Goal: Task Accomplishment & Management: Use online tool/utility

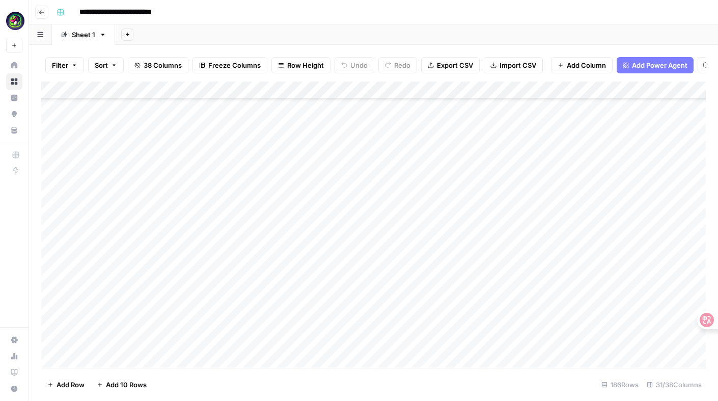
scroll to position [1967, 0]
click at [127, 150] on div "Add Column" at bounding box center [373, 225] width 665 height 286
paste textarea "**********"
type textarea "**********"
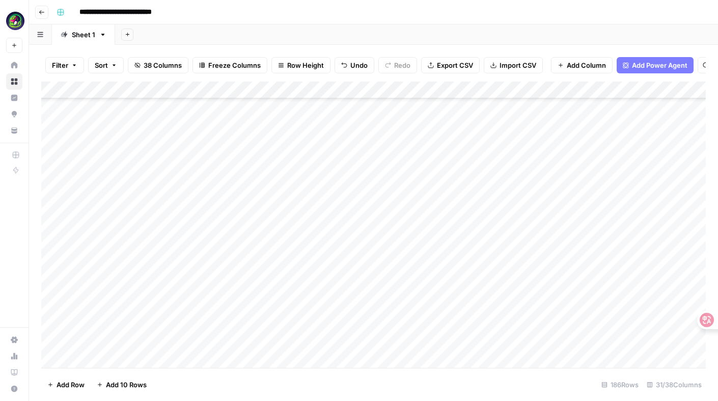
click at [191, 142] on div "Add Column" at bounding box center [373, 225] width 665 height 286
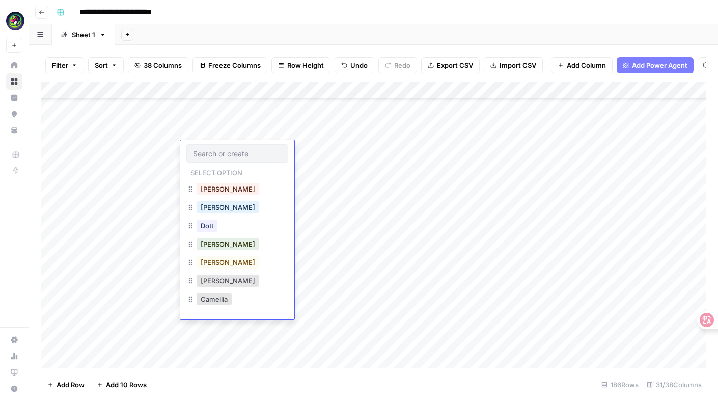
click at [210, 284] on button "Stella" at bounding box center [228, 281] width 63 height 12
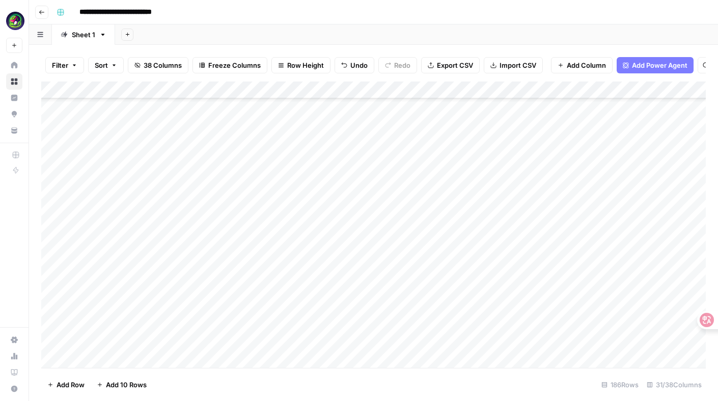
click at [297, 148] on div "Add Column" at bounding box center [373, 225] width 665 height 286
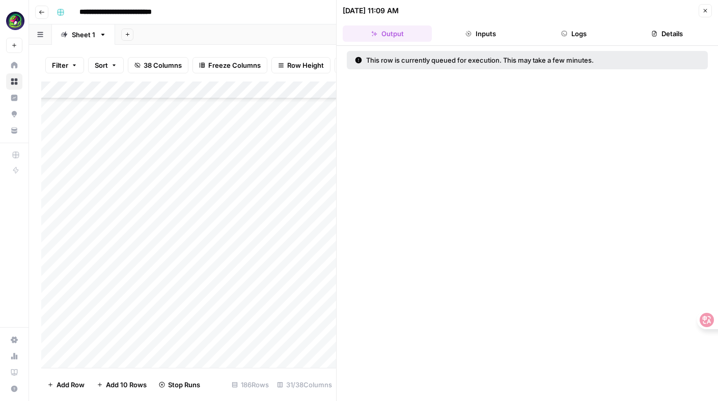
click at [703, 8] on icon "button" at bounding box center [706, 11] width 6 height 6
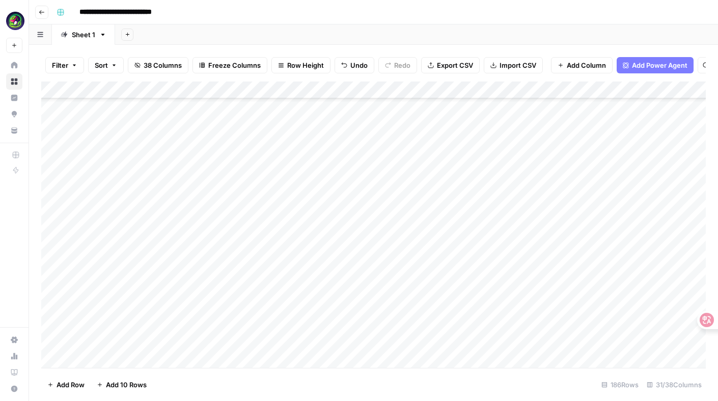
click at [309, 156] on div "Add Column" at bounding box center [373, 225] width 665 height 286
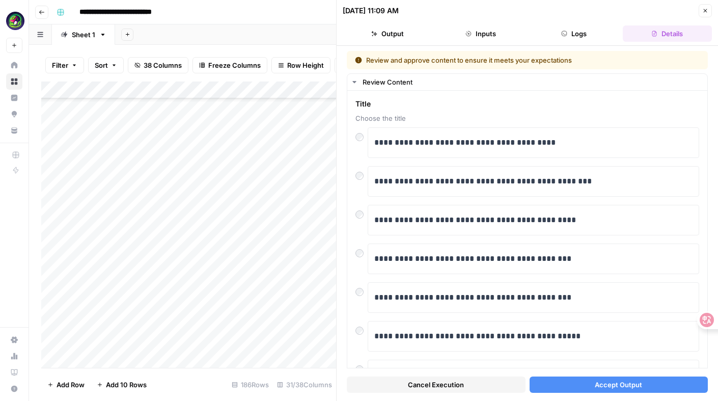
click at [569, 386] on button "Accept Output" at bounding box center [619, 385] width 179 height 16
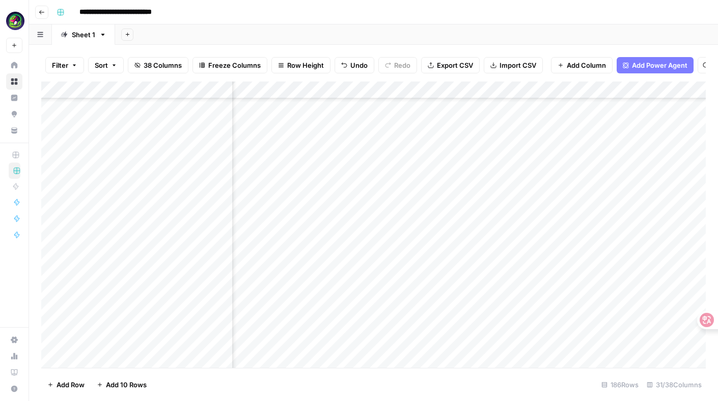
scroll to position [1787, 904]
click at [356, 331] on div "Add Column" at bounding box center [373, 225] width 665 height 286
click at [329, 201] on div "Add Column" at bounding box center [373, 225] width 665 height 286
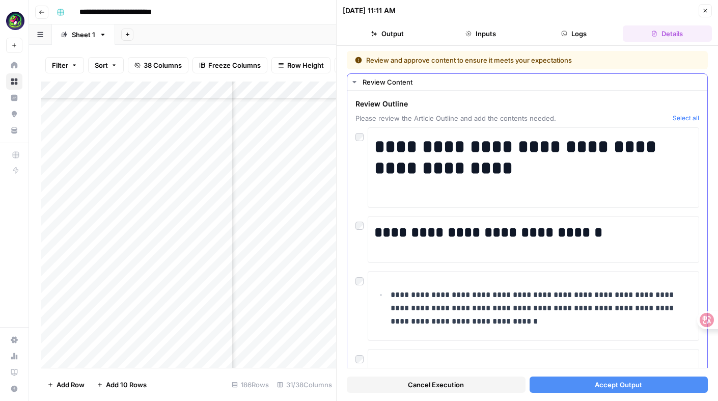
click at [689, 116] on button "Select all" at bounding box center [686, 118] width 26 height 10
click at [609, 382] on span "Accept Output" at bounding box center [618, 385] width 47 height 10
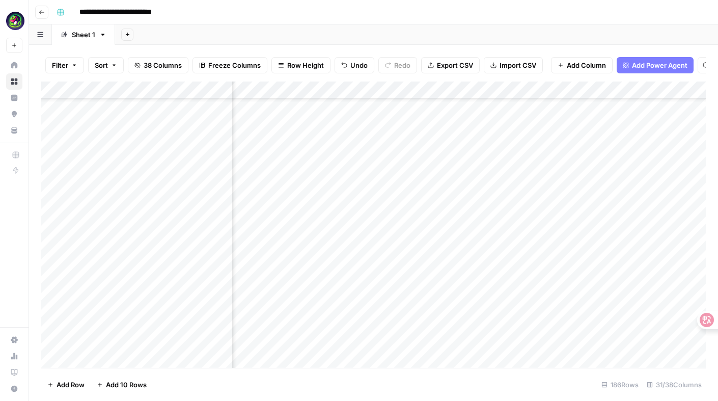
scroll to position [1916, 1115]
click at [582, 196] on div "Add Column" at bounding box center [373, 225] width 665 height 286
click at [389, 200] on div "Add Column" at bounding box center [373, 225] width 665 height 286
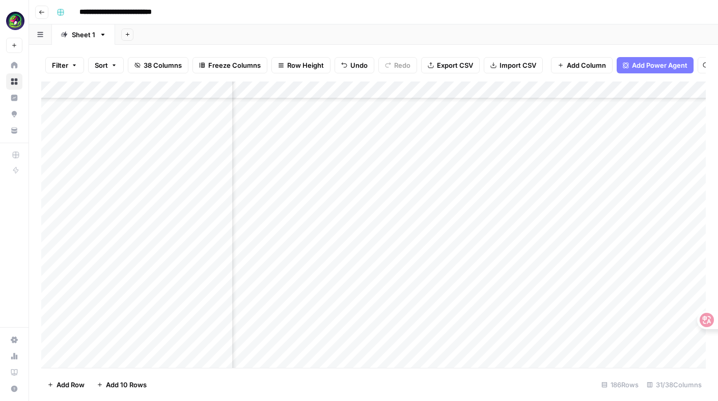
click at [389, 200] on div "Add Column" at bounding box center [373, 225] width 665 height 286
click at [389, 200] on div at bounding box center [381, 200] width 93 height 19
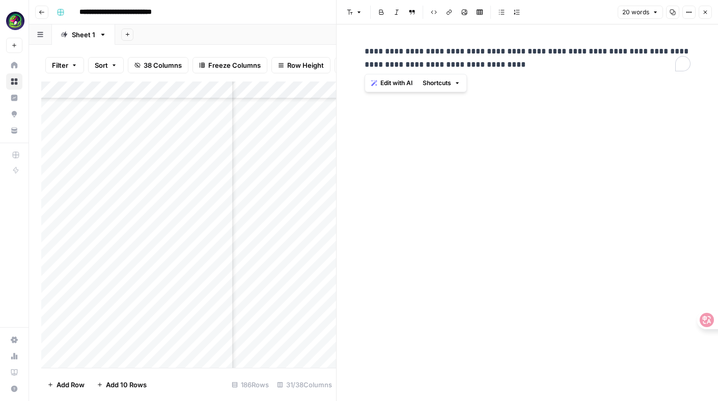
drag, startPoint x: 527, startPoint y: 67, endPoint x: 338, endPoint y: 41, distance: 190.8
click at [338, 41] on div "**********" at bounding box center [527, 200] width 382 height 401
copy p "**********"
drag, startPoint x: 501, startPoint y: 67, endPoint x: 321, endPoint y: 45, distance: 181.3
click at [321, 45] on body "**********" at bounding box center [359, 200] width 718 height 401
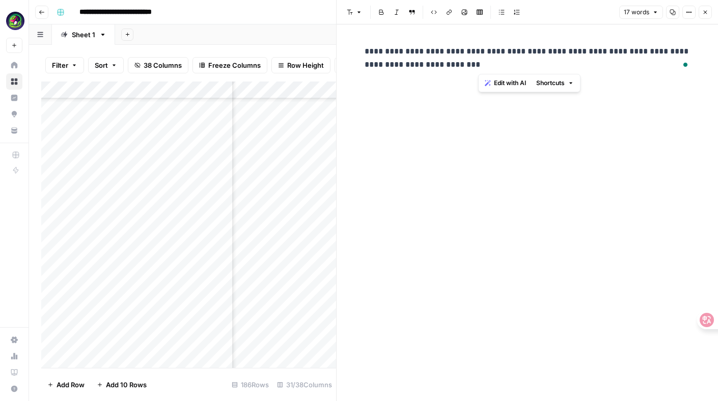
copy p "**********"
click at [373, 44] on div "**********" at bounding box center [528, 58] width 338 height 35
drag, startPoint x: 358, startPoint y: 46, endPoint x: 504, endPoint y: 63, distance: 147.3
click at [504, 63] on div "**********" at bounding box center [528, 212] width 382 height 377
drag, startPoint x: 504, startPoint y: 63, endPoint x: 356, endPoint y: 42, distance: 149.3
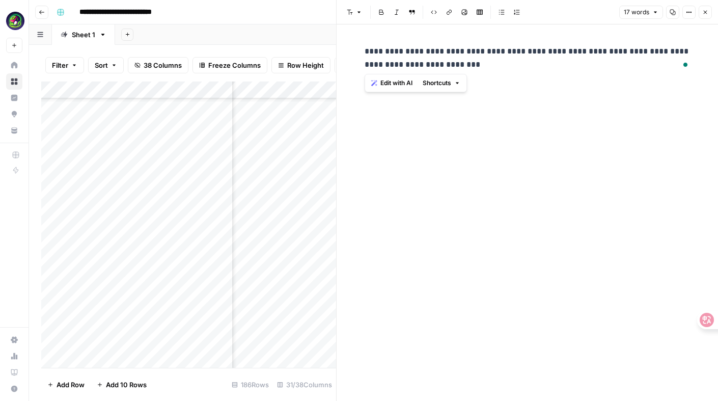
click at [356, 42] on div "**********" at bounding box center [528, 212] width 382 height 377
copy p "**********"
click at [350, 6] on button "Font style" at bounding box center [354, 12] width 23 height 13
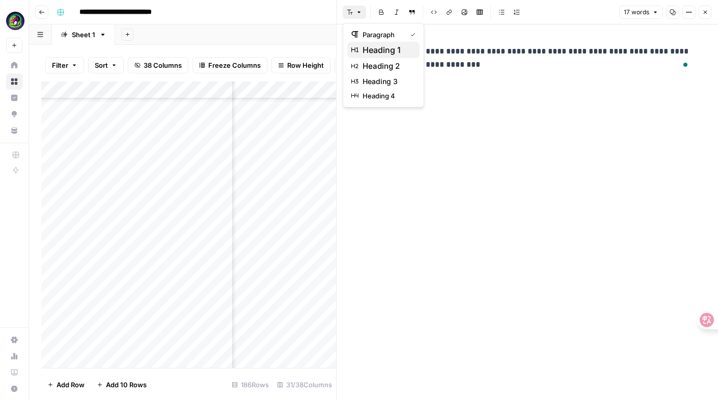
click at [372, 49] on span "heading 1" at bounding box center [387, 50] width 49 height 12
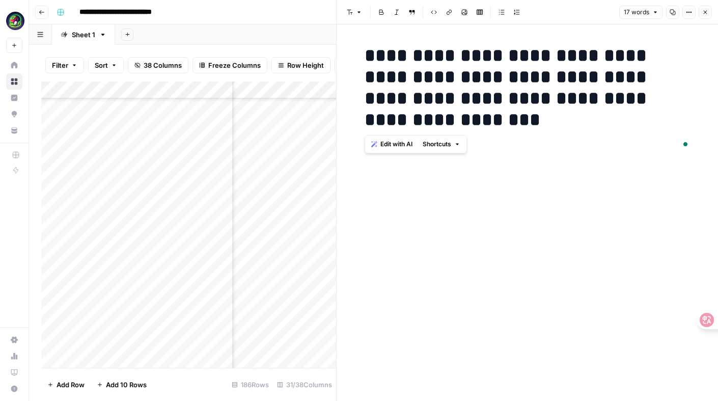
click at [459, 122] on h1 "**********" at bounding box center [528, 88] width 326 height 86
click at [376, 153] on p "To enrich screen reader interactions, please activate Accessibility in Grammarl…" at bounding box center [528, 157] width 326 height 13
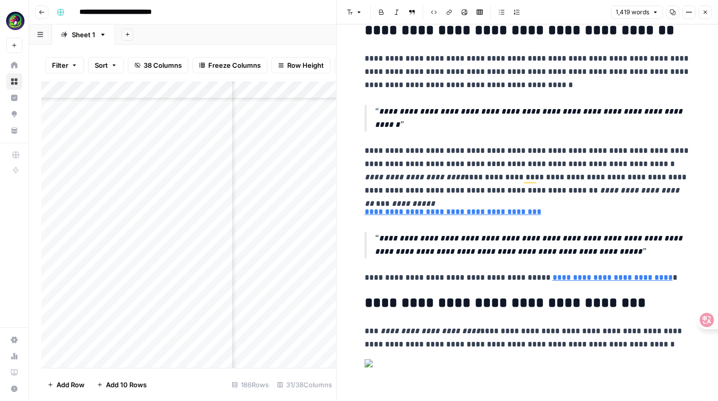
scroll to position [152, 0]
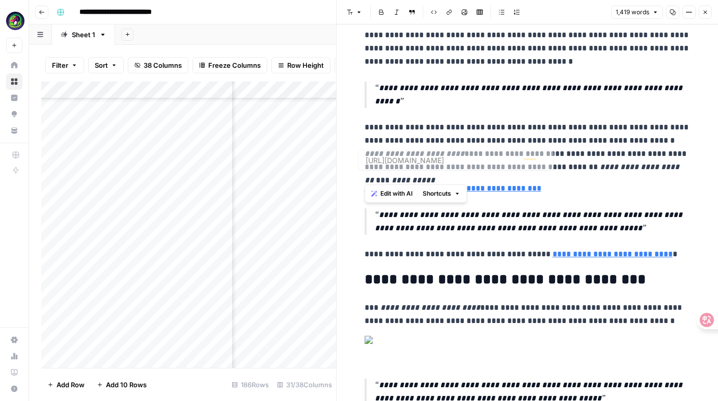
drag, startPoint x: 580, startPoint y: 172, endPoint x: 311, endPoint y: 168, distance: 268.6
click at [311, 168] on body "**********" at bounding box center [359, 200] width 718 height 401
copy link "**********"
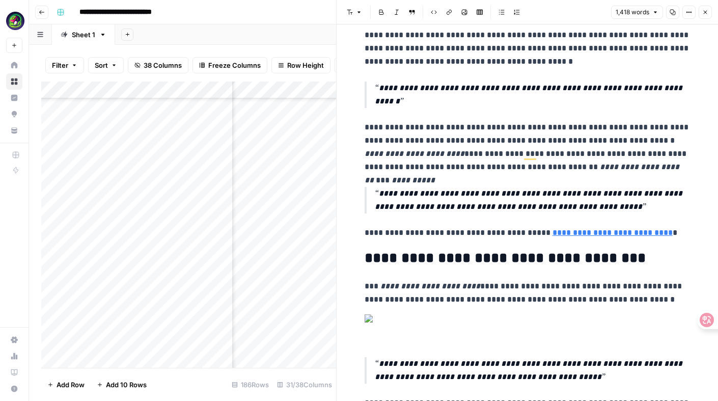
click at [706, 9] on icon "button" at bounding box center [706, 12] width 6 height 6
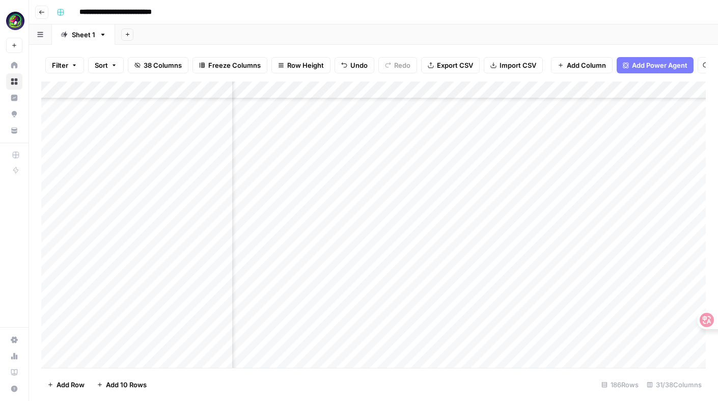
click at [499, 205] on div "Add Column" at bounding box center [373, 225] width 665 height 286
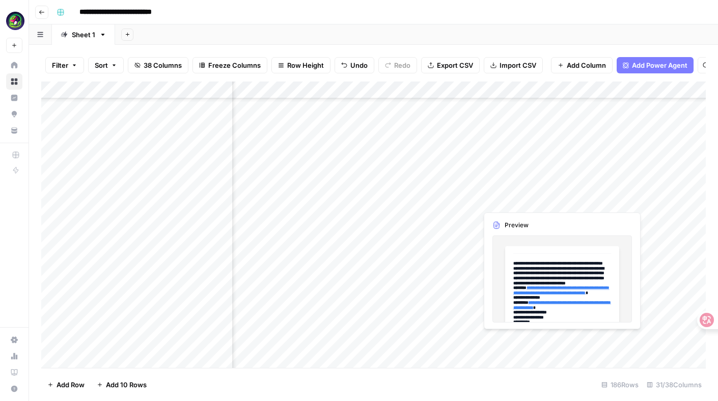
click at [568, 198] on div "Add Column" at bounding box center [373, 225] width 665 height 286
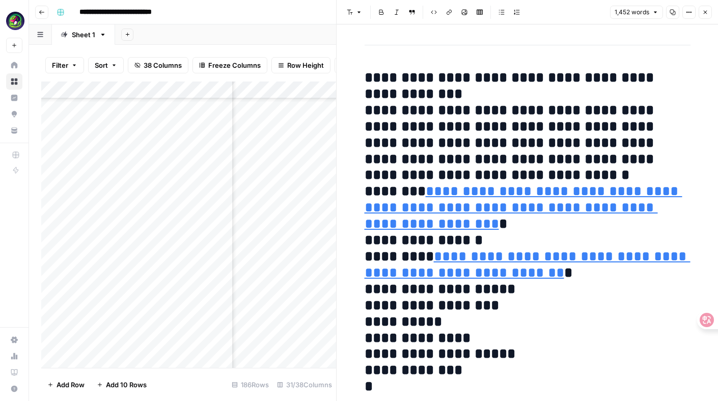
click at [656, 8] on button "1,452 words" at bounding box center [636, 12] width 53 height 13
click at [645, 8] on span "1,452 words" at bounding box center [632, 12] width 35 height 9
click at [690, 13] on icon "button" at bounding box center [689, 12] width 6 height 6
click at [642, 109] on span "Code" at bounding box center [658, 108] width 49 height 10
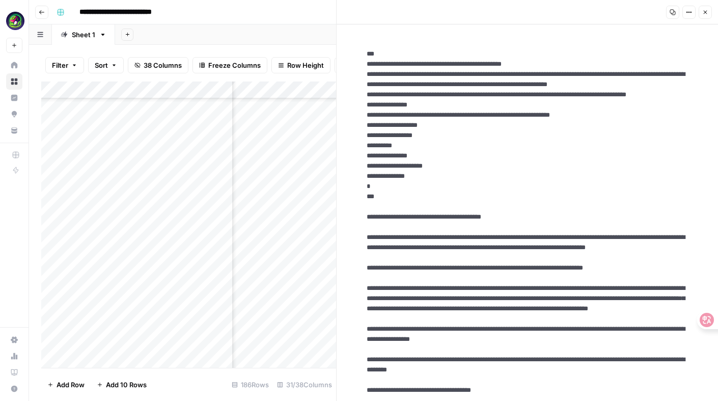
click at [672, 10] on icon "button" at bounding box center [674, 13] width 6 height 6
click at [138, 200] on div "Add Column" at bounding box center [188, 225] width 295 height 286
drag, startPoint x: 155, startPoint y: 201, endPoint x: 57, endPoint y: 200, distance: 98.9
click at [57, 200] on body "**********" at bounding box center [359, 200] width 718 height 401
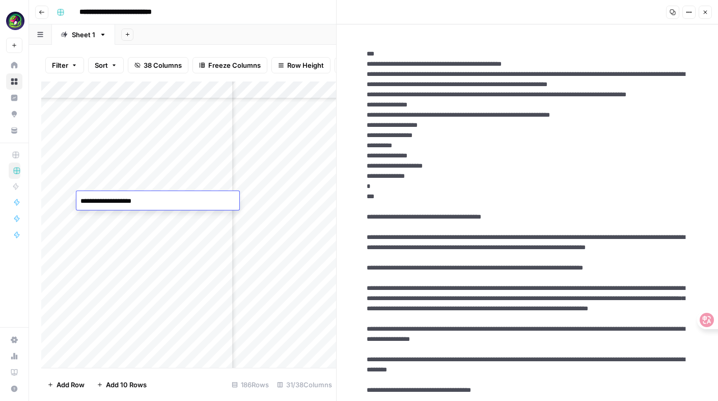
scroll to position [1941, 1448]
click at [708, 12] on icon "button" at bounding box center [706, 12] width 6 height 6
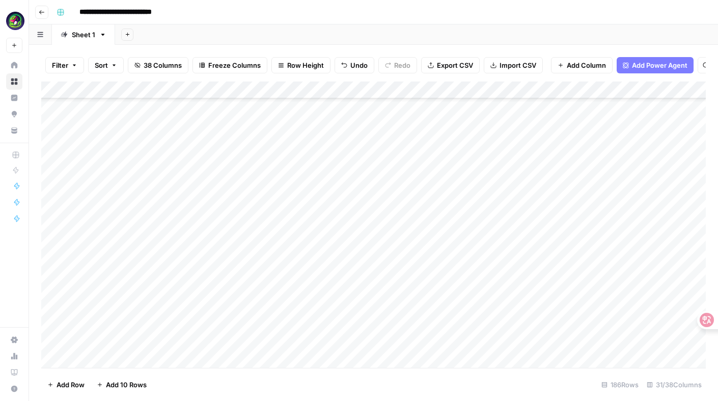
scroll to position [1943, 0]
click at [137, 185] on div "Add Column" at bounding box center [373, 225] width 665 height 286
drag, startPoint x: 450, startPoint y: 92, endPoint x: 379, endPoint y: 91, distance: 71.9
click at [379, 91] on div "Add Column" at bounding box center [373, 225] width 665 height 286
drag, startPoint x: 504, startPoint y: 92, endPoint x: 448, endPoint y: 92, distance: 55.5
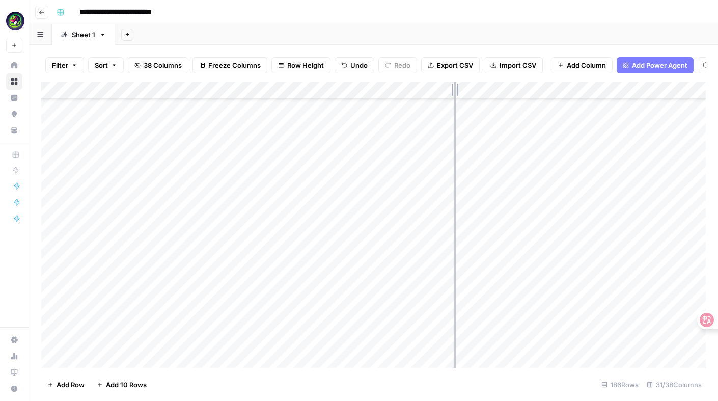
click at [448, 92] on div "Add Column" at bounding box center [373, 225] width 665 height 286
drag, startPoint x: 552, startPoint y: 94, endPoint x: 493, endPoint y: 94, distance: 58.6
click at [493, 94] on div "Add Column" at bounding box center [373, 225] width 665 height 286
drag, startPoint x: 605, startPoint y: 94, endPoint x: 535, endPoint y: 94, distance: 69.8
click at [536, 94] on div "Add Column" at bounding box center [373, 225] width 665 height 286
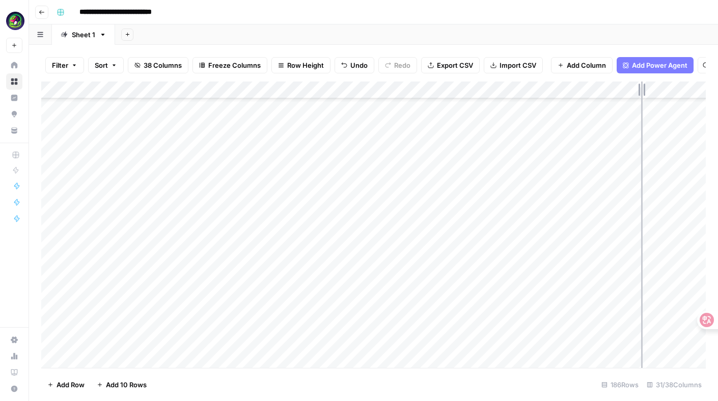
drag, startPoint x: 654, startPoint y: 94, endPoint x: 575, endPoint y: 94, distance: 79.0
click at [575, 94] on div "Add Column" at bounding box center [373, 225] width 665 height 286
drag, startPoint x: 705, startPoint y: 95, endPoint x: 628, endPoint y: 95, distance: 76.9
click at [629, 95] on div "Add Column" at bounding box center [373, 225] width 665 height 286
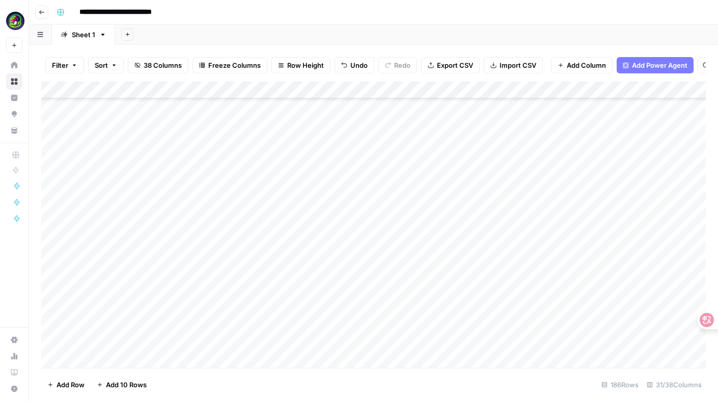
click at [145, 186] on div "Add Column" at bounding box center [373, 225] width 665 height 286
click at [192, 228] on div "Add Column" at bounding box center [373, 225] width 665 height 286
click at [206, 195] on div "Add Column" at bounding box center [373, 225] width 665 height 286
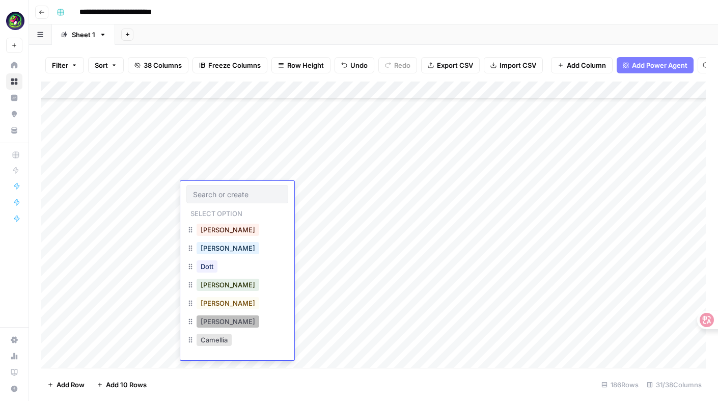
click at [218, 321] on button "Stella" at bounding box center [228, 321] width 63 height 12
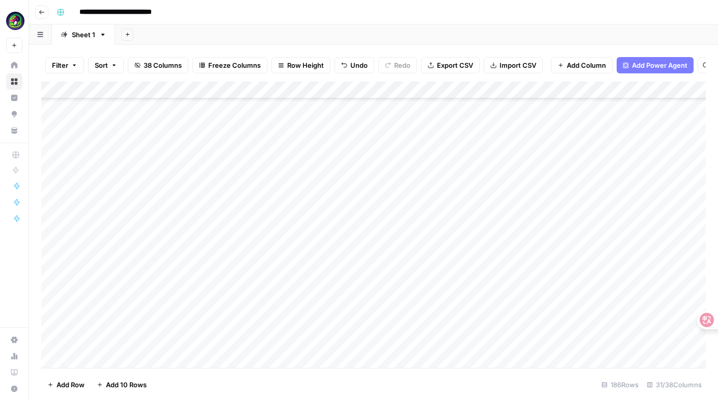
click at [204, 188] on div "Add Column" at bounding box center [373, 225] width 665 height 286
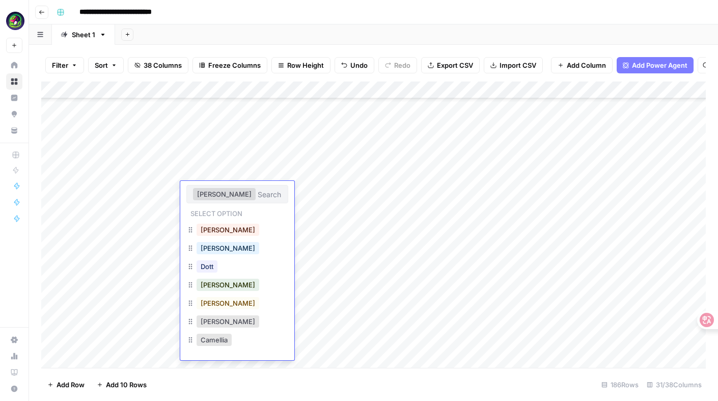
click at [204, 188] on button "Stella" at bounding box center [224, 194] width 63 height 12
click at [213, 202] on div "Stella" at bounding box center [237, 194] width 102 height 18
click at [258, 191] on input "text" at bounding box center [270, 194] width 24 height 9
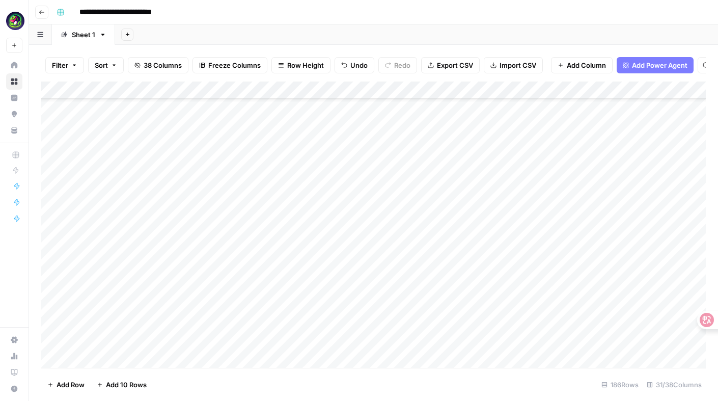
click at [321, 245] on div "Add Column" at bounding box center [373, 225] width 665 height 286
click at [403, 190] on div "Add Column" at bounding box center [373, 225] width 665 height 286
click at [307, 172] on div "Add Column" at bounding box center [373, 225] width 665 height 286
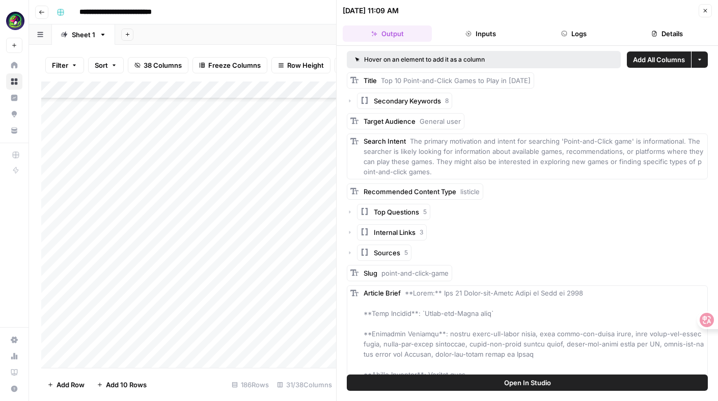
click at [711, 11] on button "Close" at bounding box center [705, 10] width 13 height 13
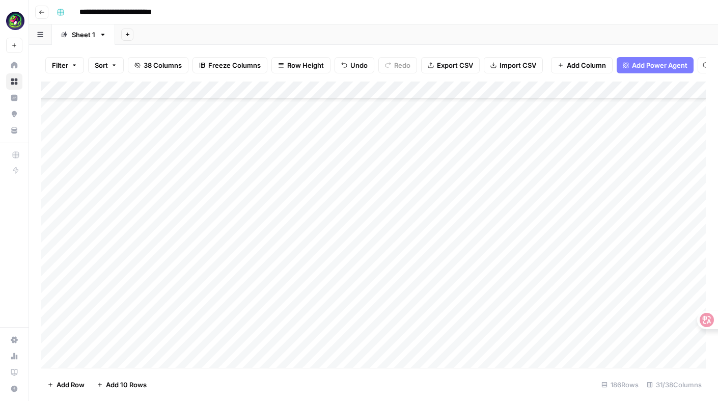
click at [125, 196] on div "Add Column" at bounding box center [373, 225] width 665 height 286
type textarea "**"
click at [109, 187] on div "Add Column" at bounding box center [373, 225] width 665 height 286
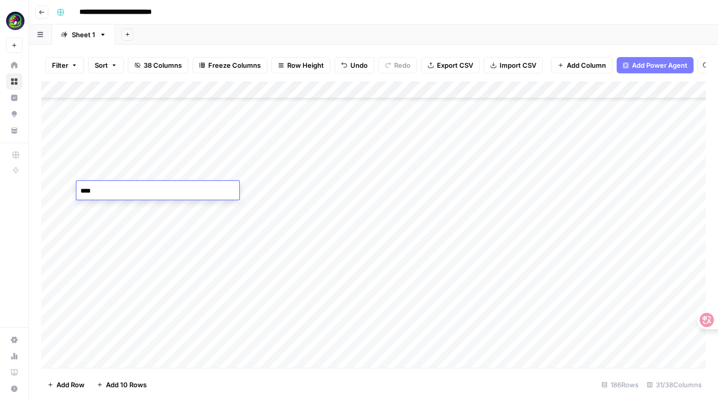
type textarea "*****"
click at [117, 182] on div "Add Column" at bounding box center [373, 225] width 665 height 286
drag, startPoint x: 113, startPoint y: 190, endPoint x: 63, endPoint y: 190, distance: 50.4
click at [63, 190] on body "**********" at bounding box center [359, 200] width 718 height 401
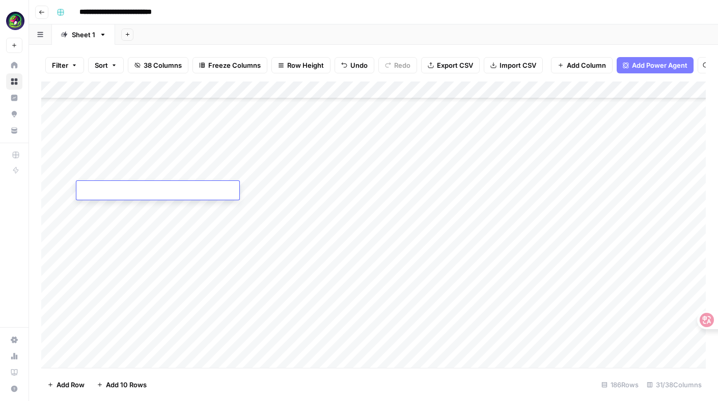
click at [288, 173] on div "Add Column" at bounding box center [373, 225] width 665 height 286
click at [349, 169] on div "Add Column" at bounding box center [373, 225] width 665 height 286
click at [267, 171] on div "Add Column" at bounding box center [373, 225] width 665 height 286
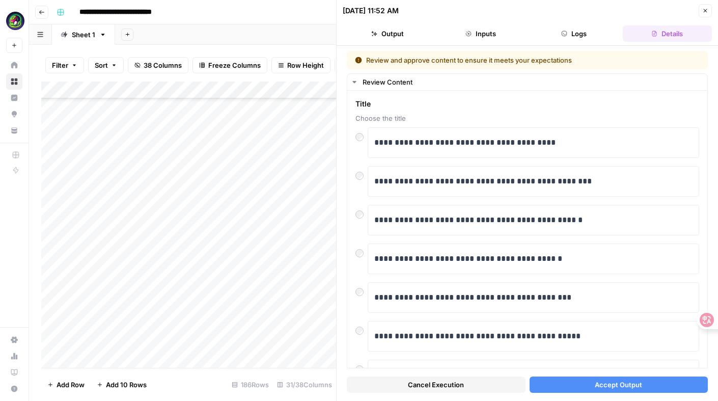
click at [632, 384] on span "Accept Output" at bounding box center [618, 385] width 47 height 10
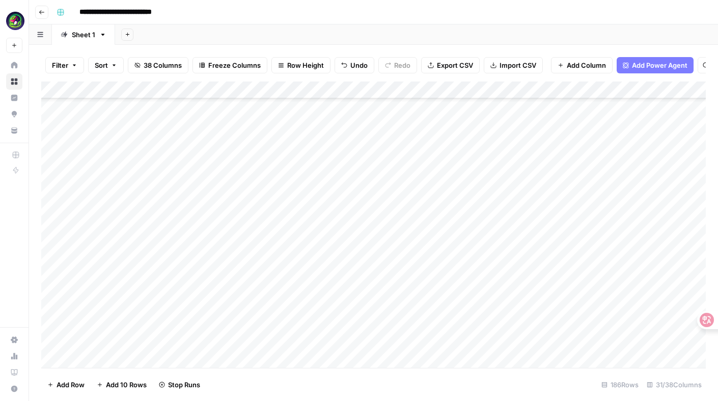
scroll to position [1942, 0]
click at [320, 178] on div "Add Column" at bounding box center [373, 225] width 665 height 286
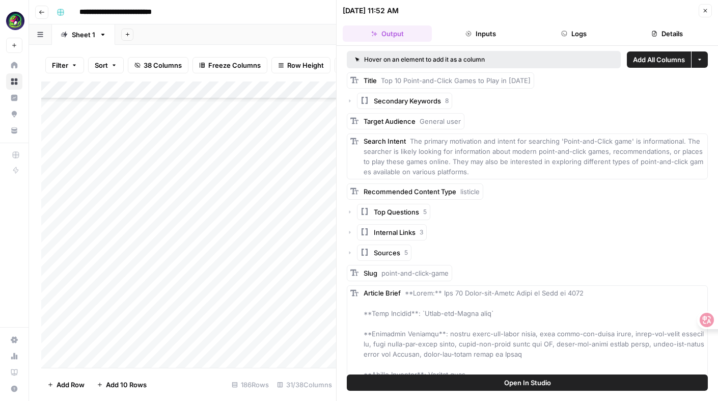
click at [705, 16] on button "Close" at bounding box center [705, 10] width 13 height 13
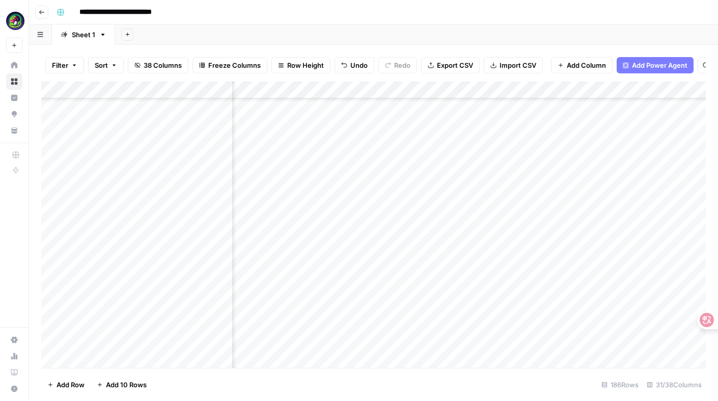
scroll to position [1860, 514]
click at [372, 257] on div "Add Column" at bounding box center [373, 225] width 665 height 286
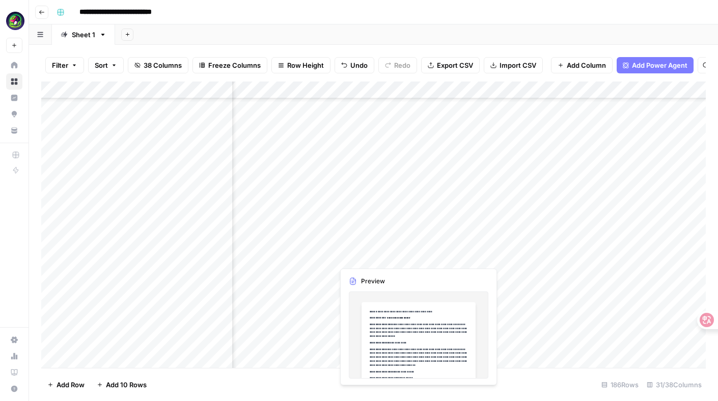
click at [372, 257] on div "Add Column" at bounding box center [373, 225] width 665 height 286
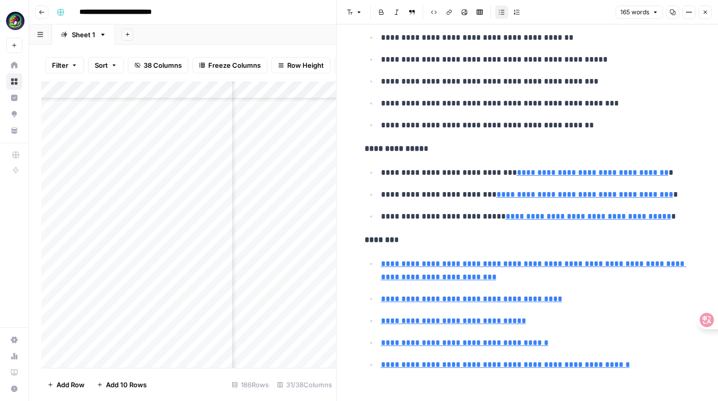
scroll to position [313, 0]
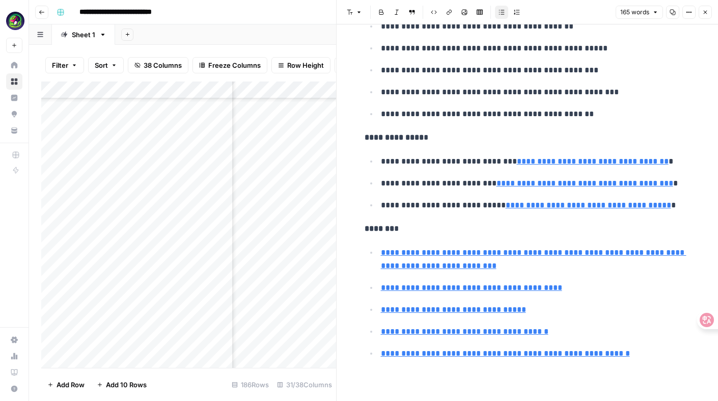
click at [707, 14] on icon "button" at bounding box center [706, 12] width 6 height 6
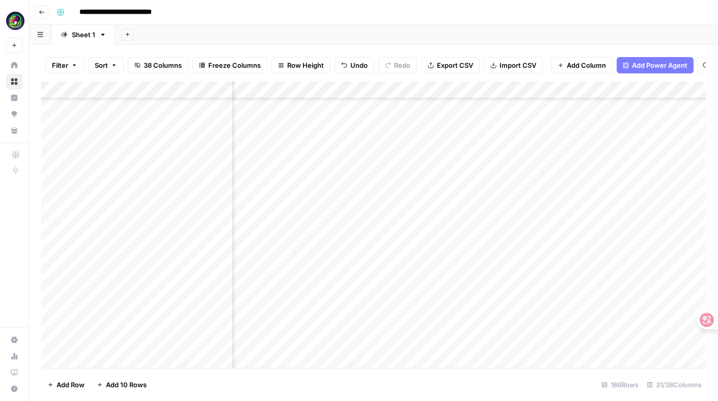
scroll to position [1860, 669]
click at [337, 252] on div "Add Column" at bounding box center [373, 225] width 665 height 286
click at [401, 258] on div "Add Column" at bounding box center [373, 225] width 665 height 286
